Goal: Task Accomplishment & Management: Use online tool/utility

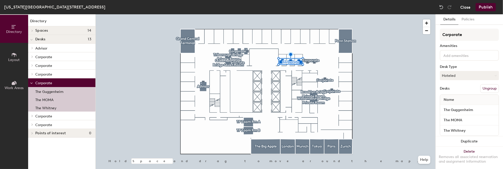
click at [463, 9] on button "Close" at bounding box center [465, 7] width 10 height 8
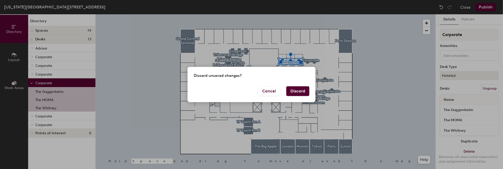
click at [293, 93] on button "Discard" at bounding box center [297, 91] width 23 height 10
click at [0, 0] on div at bounding box center [0, 0] width 0 height 0
